Goal: Transaction & Acquisition: Purchase product/service

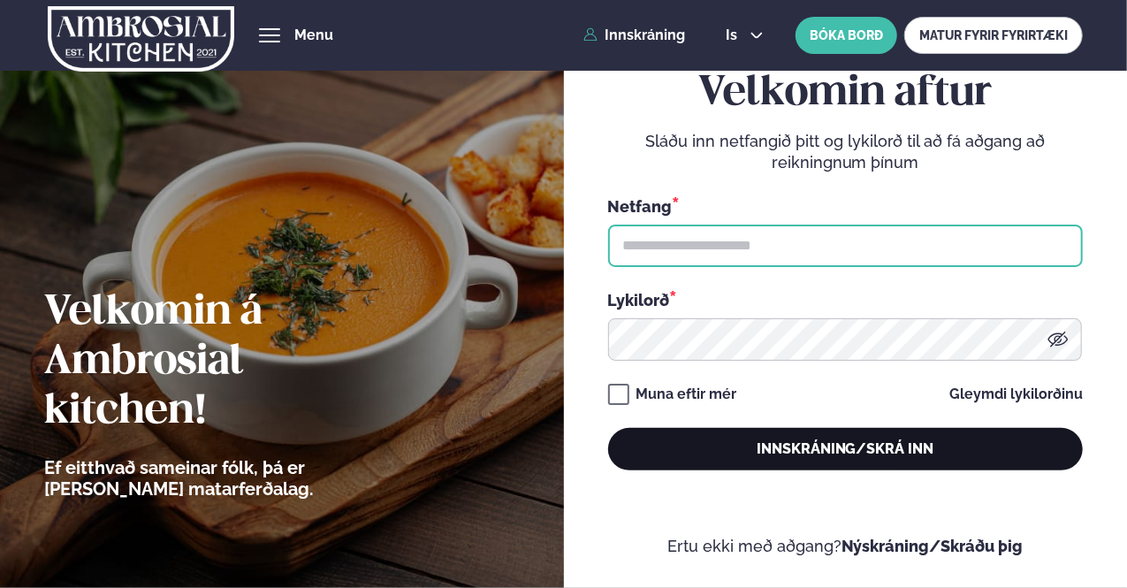
type input "**********"
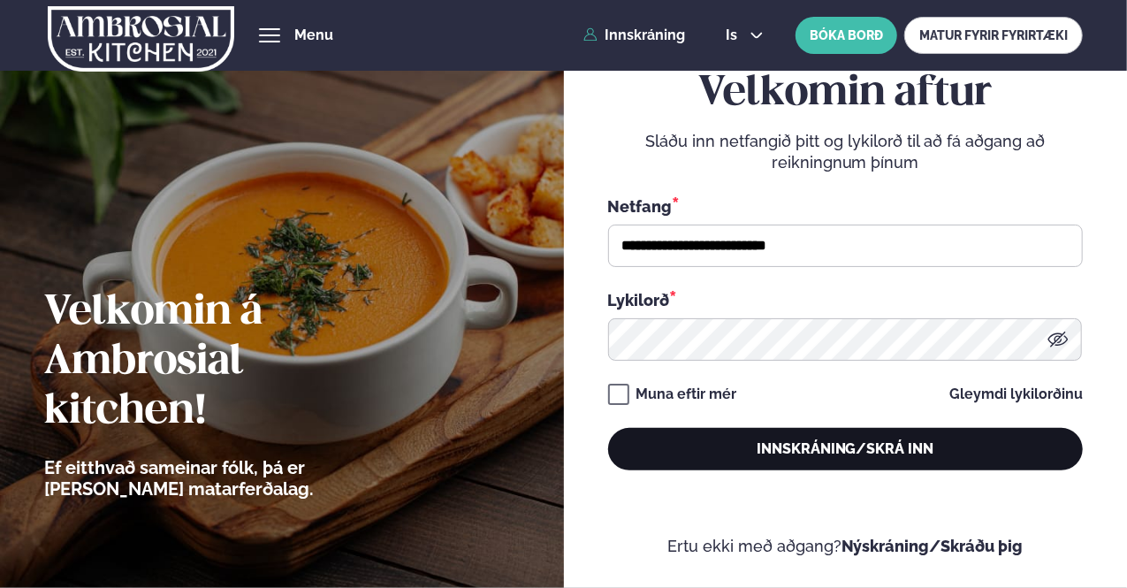
click at [795, 450] on button "Innskráning/Skrá inn" at bounding box center [845, 449] width 475 height 42
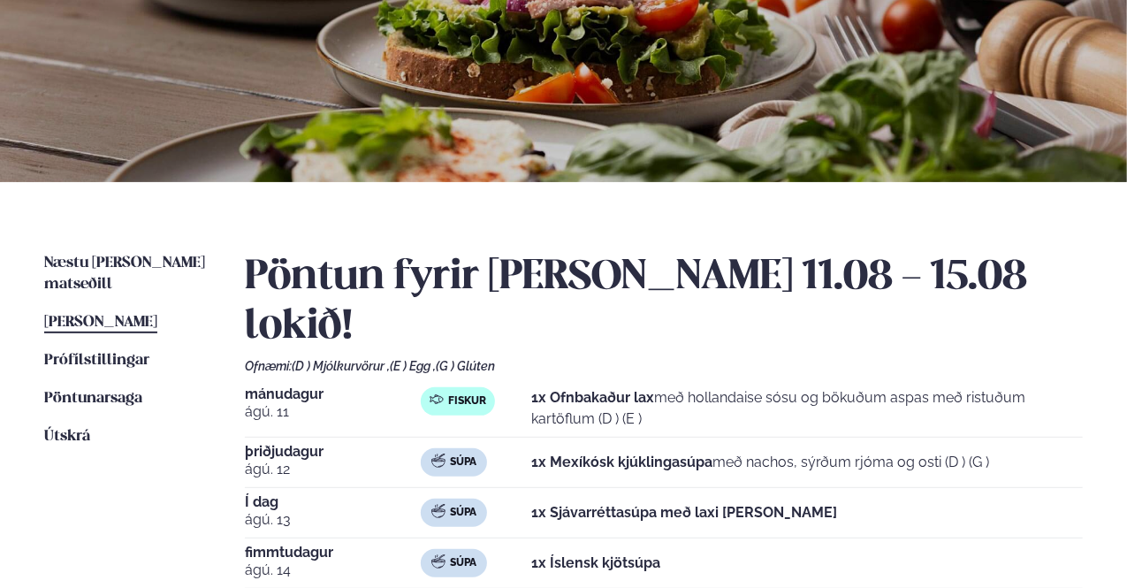
scroll to position [177, 0]
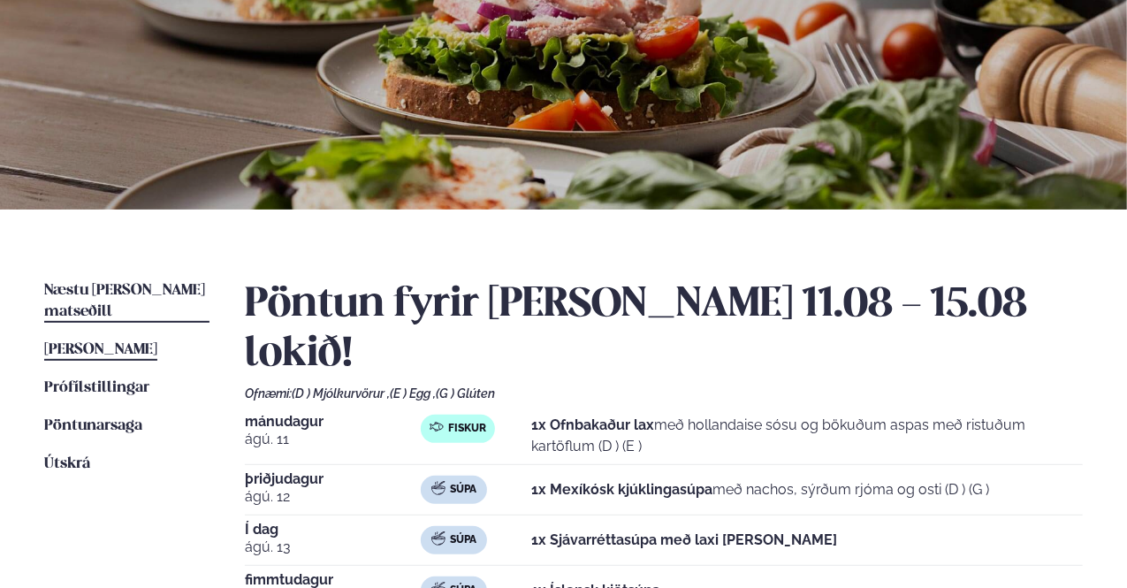
click at [113, 283] on span "Næstu [PERSON_NAME] matseðill" at bounding box center [124, 301] width 161 height 36
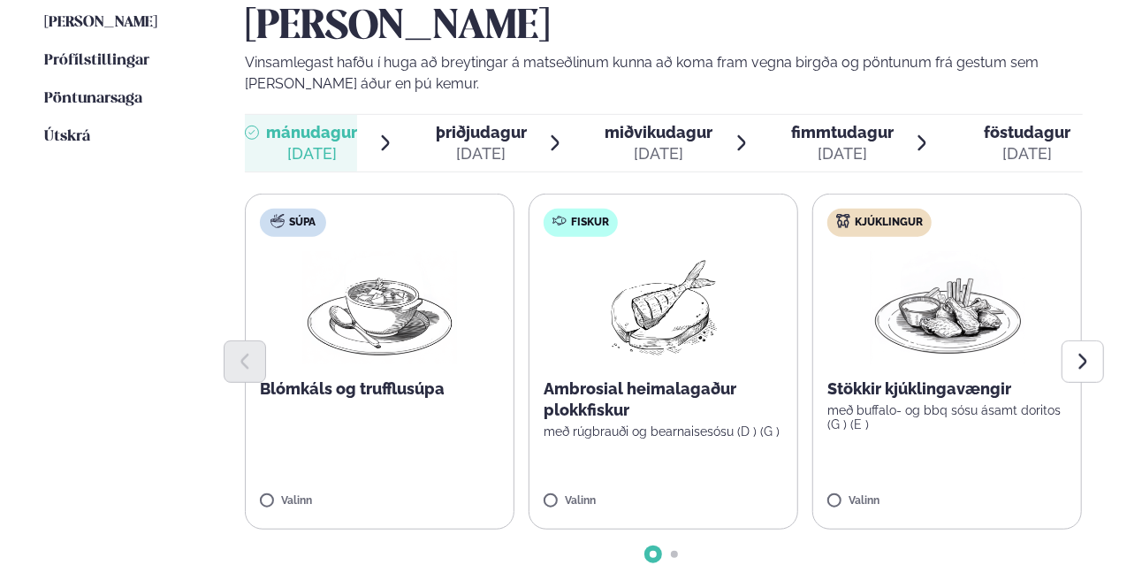
scroll to position [530, 0]
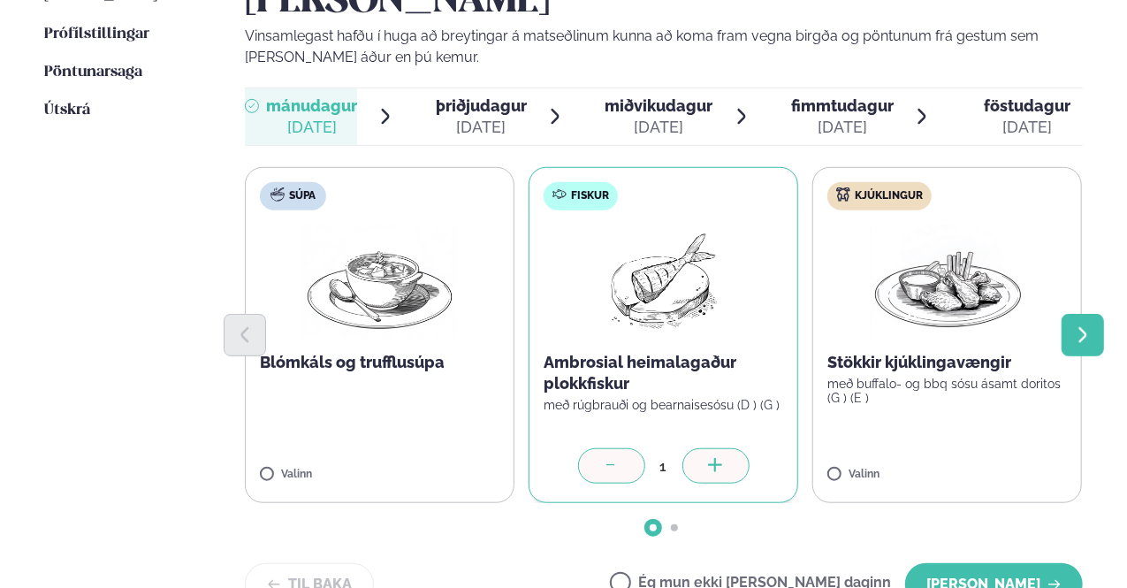
click at [1093, 314] on button "Next slide" at bounding box center [1083, 335] width 42 height 42
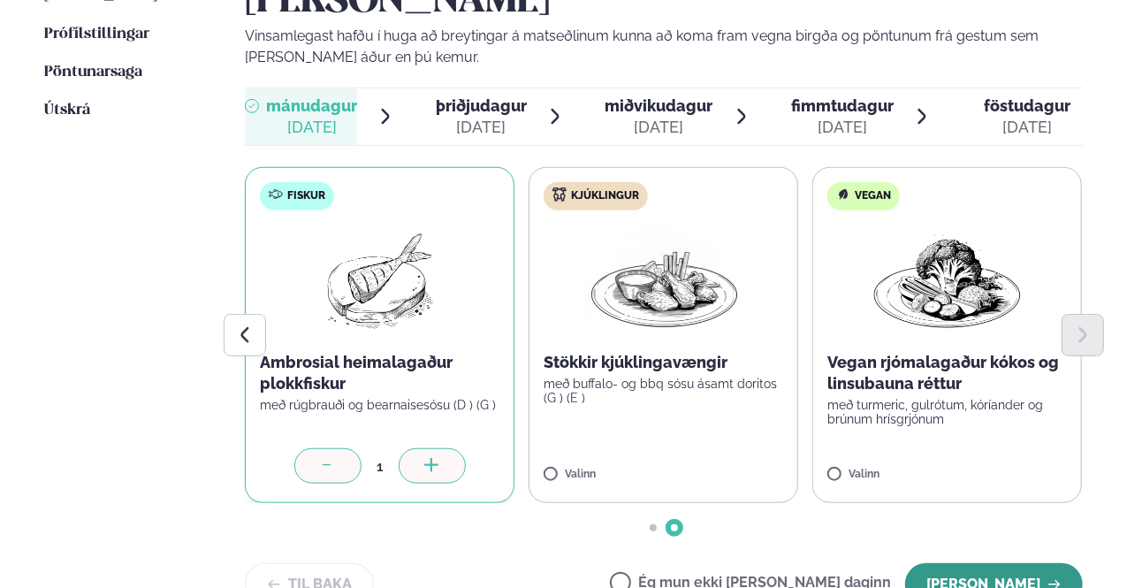
click at [1009, 563] on button "[PERSON_NAME]" at bounding box center [994, 584] width 178 height 42
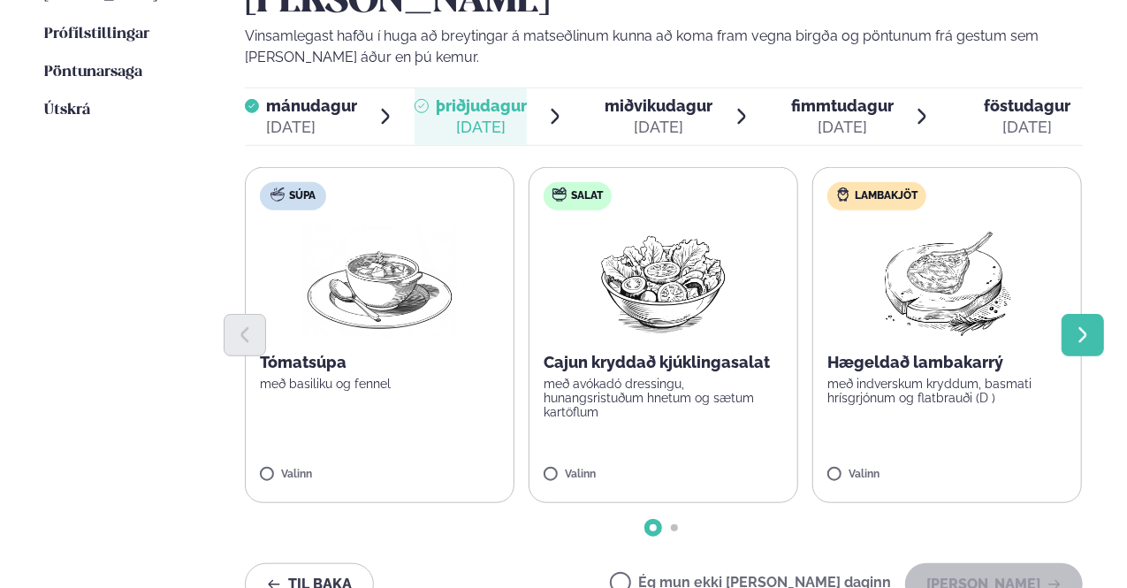
click at [1065, 314] on button "Next slide" at bounding box center [1083, 335] width 42 height 42
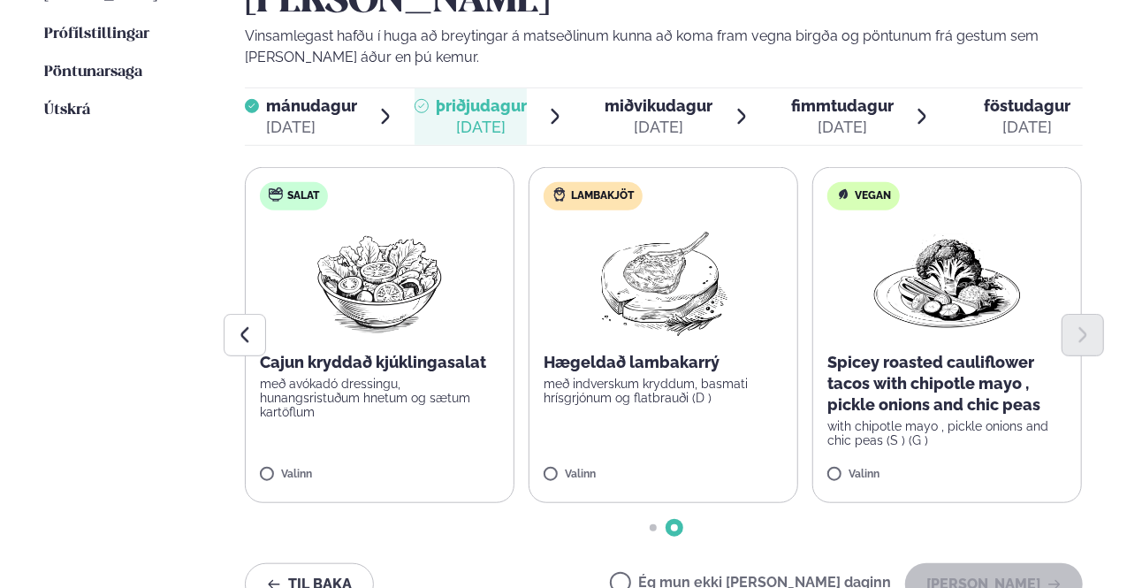
click at [259, 419] on label "Salat Cajun kryddað kjúklingasalat með avókadó dressingu, hunangsristuðum hnetu…" at bounding box center [380, 335] width 270 height 336
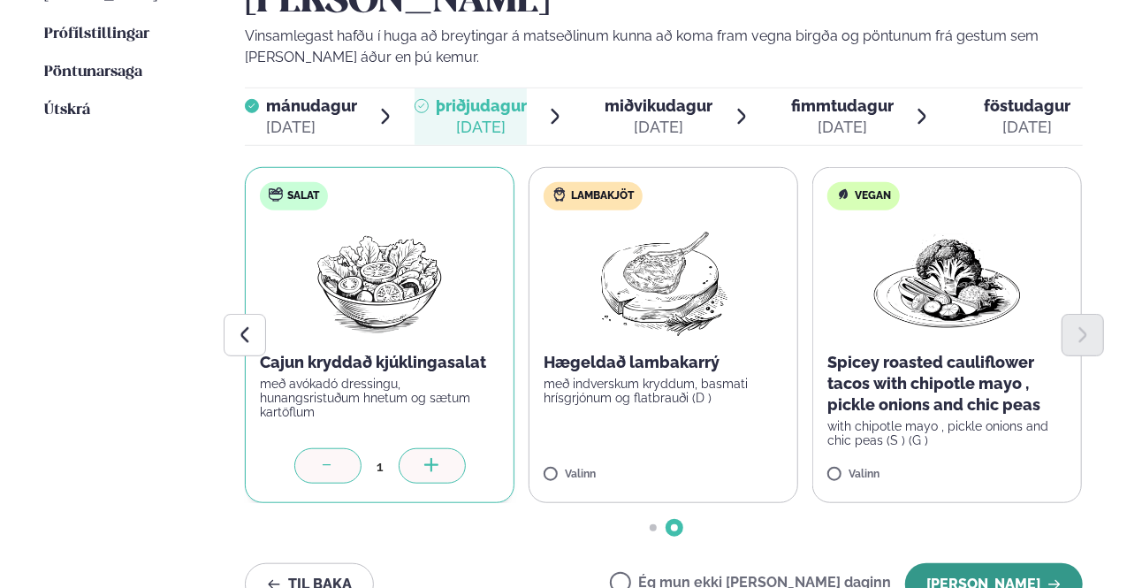
click at [964, 563] on button "[PERSON_NAME]" at bounding box center [994, 584] width 178 height 42
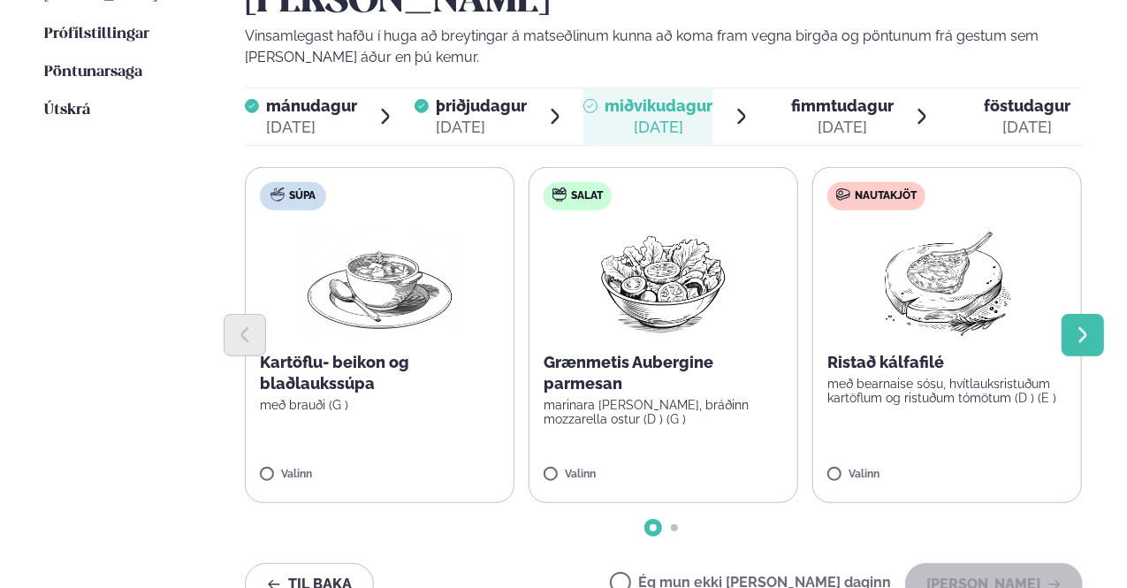
click at [1078, 325] on icon "Next slide" at bounding box center [1082, 334] width 19 height 19
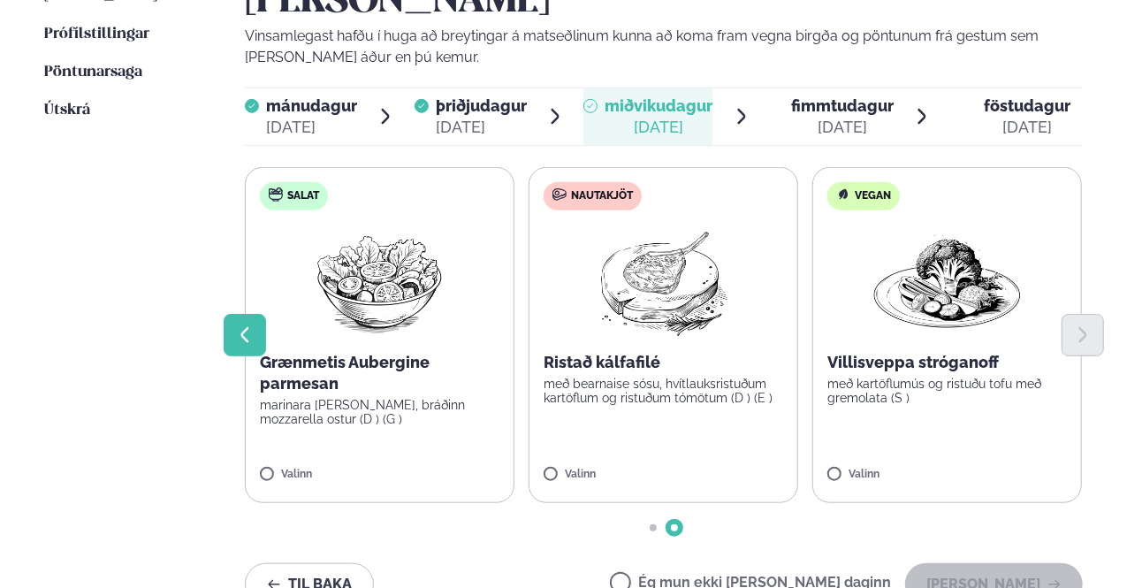
click at [242, 327] on icon "Previous slide" at bounding box center [245, 334] width 8 height 15
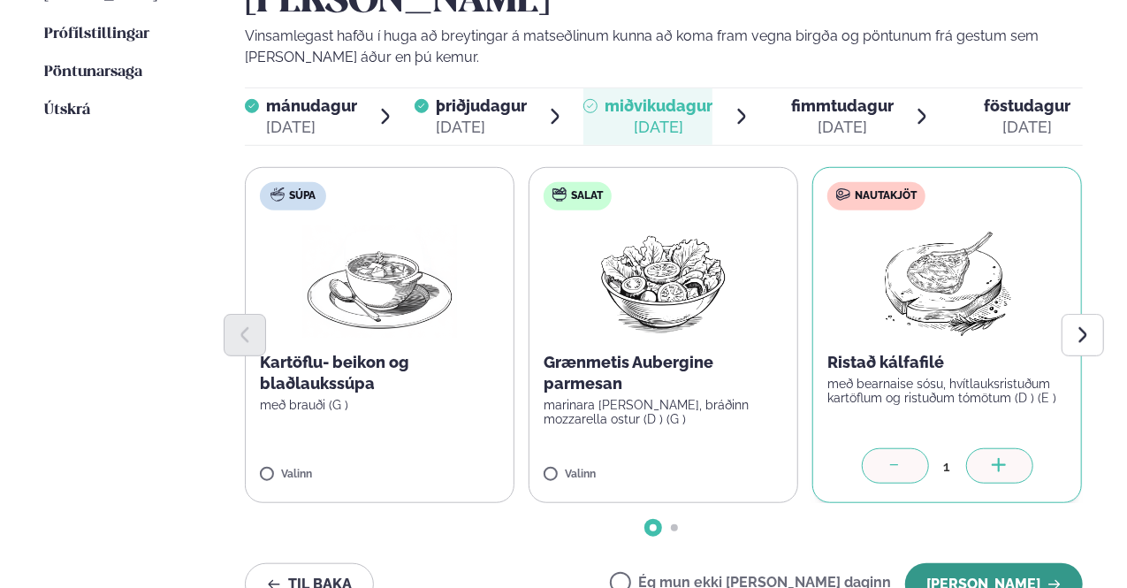
click at [1015, 563] on button "[PERSON_NAME]" at bounding box center [994, 584] width 178 height 42
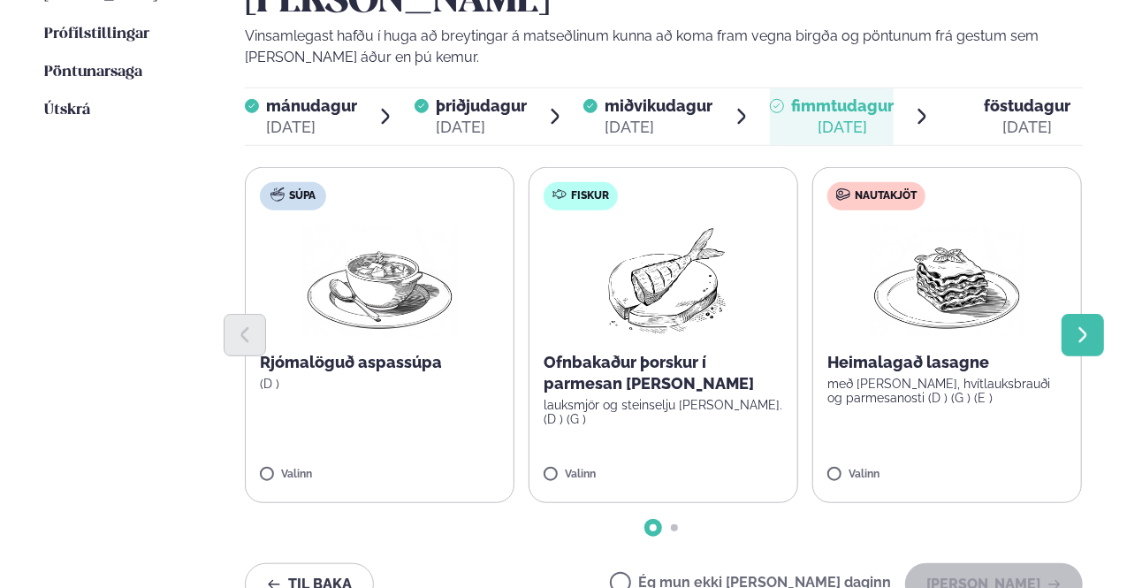
click at [1086, 327] on icon "Next slide" at bounding box center [1082, 334] width 8 height 15
